Goal: Information Seeking & Learning: Find specific fact

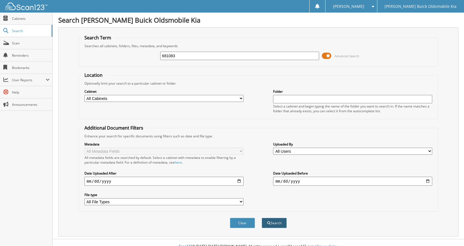
type input "681083"
click at [274, 222] on button "Search" at bounding box center [274, 223] width 25 height 10
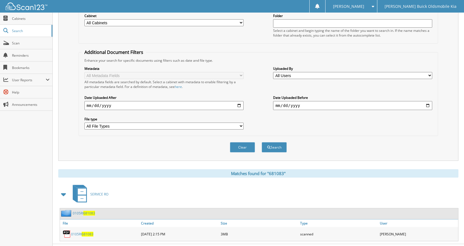
scroll to position [88, 0]
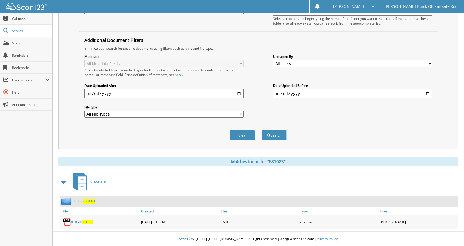
click at [79, 221] on link "0105RI 681083" at bounding box center [82, 222] width 22 height 5
click at [87, 222] on span "681083" at bounding box center [88, 222] width 12 height 5
click at [89, 201] on span "681083" at bounding box center [89, 201] width 12 height 5
